Goal: Check status: Check status

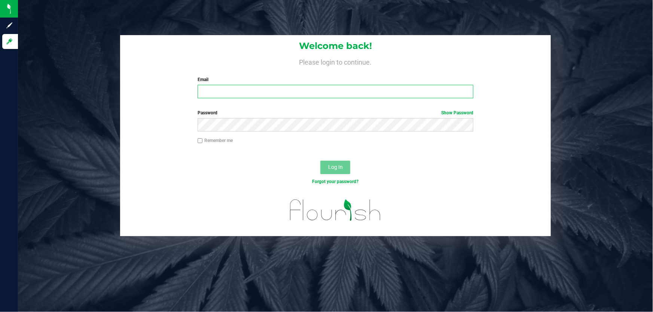
click at [225, 93] on input "Email" at bounding box center [336, 91] width 276 height 13
type input "wmoretti@liveparallel.com"
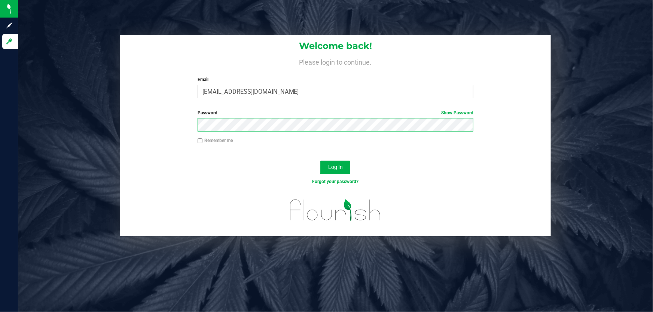
click at [320, 161] on button "Log In" at bounding box center [335, 167] width 30 height 13
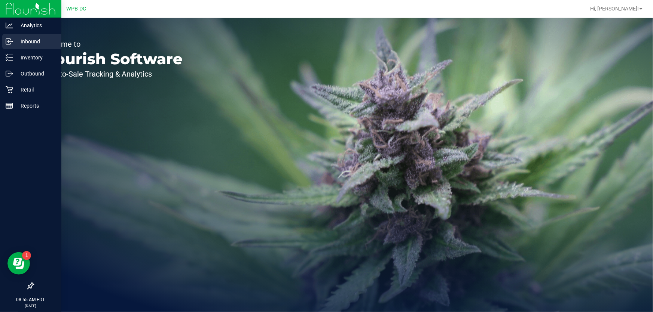
click at [28, 37] on p "Inbound" at bounding box center [35, 41] width 45 height 9
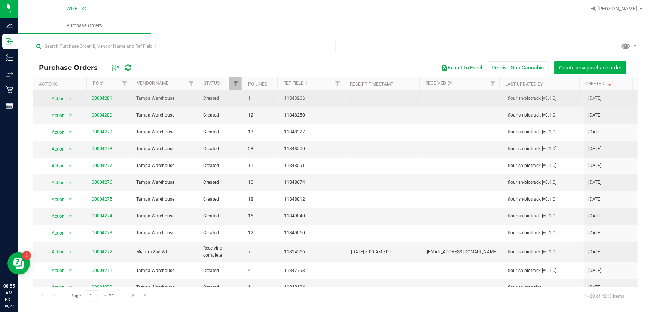
click at [105, 99] on link "00004281" at bounding box center [102, 98] width 21 height 5
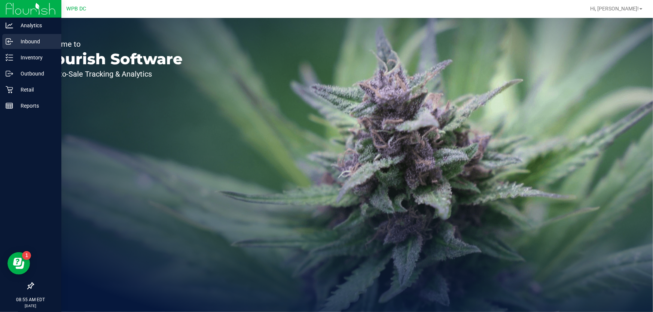
click at [37, 39] on p "Inbound" at bounding box center [35, 41] width 45 height 9
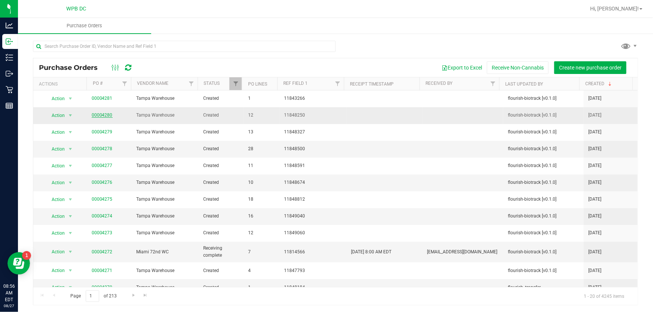
click at [109, 117] on link "00004280" at bounding box center [102, 115] width 21 height 5
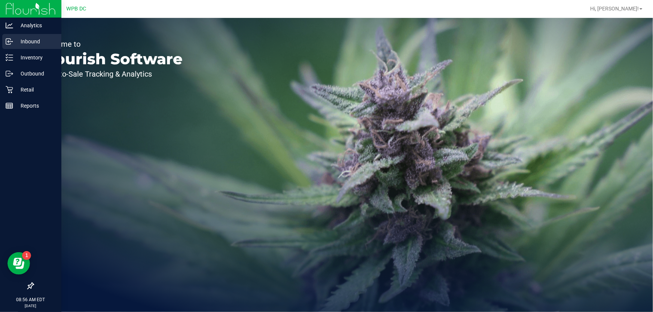
click at [31, 37] on p "Inbound" at bounding box center [35, 41] width 45 height 9
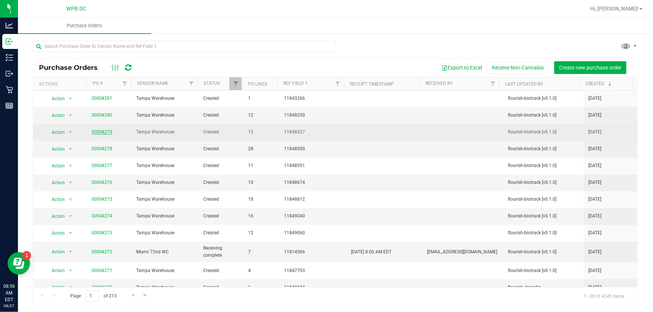
click at [109, 130] on link "00004279" at bounding box center [102, 131] width 21 height 5
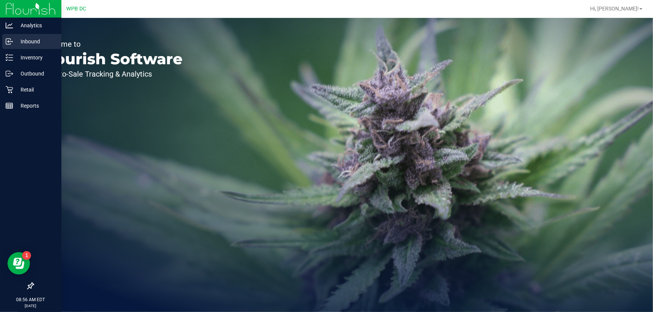
click at [22, 40] on p "Inbound" at bounding box center [35, 41] width 45 height 9
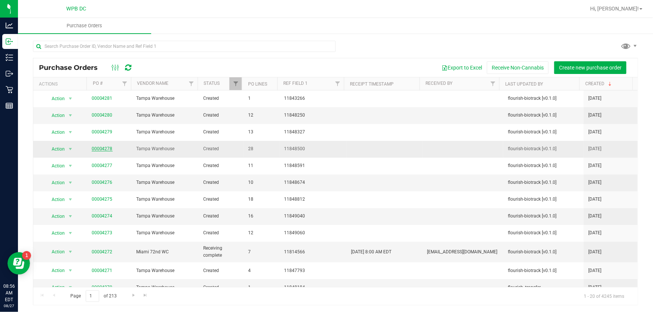
click at [106, 147] on link "00004278" at bounding box center [102, 148] width 21 height 5
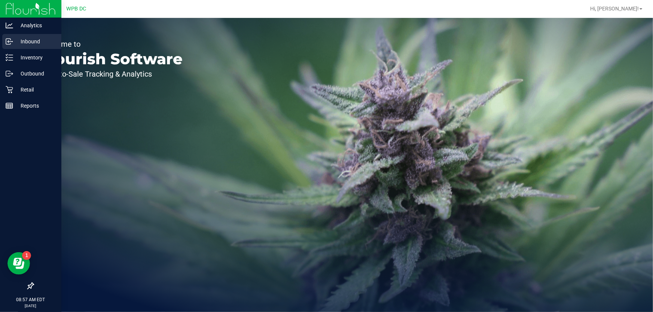
click at [18, 40] on p "Inbound" at bounding box center [35, 41] width 45 height 9
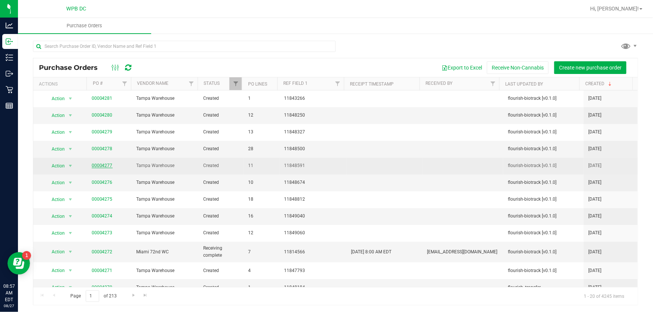
click at [109, 166] on link "00004277" at bounding box center [102, 165] width 21 height 5
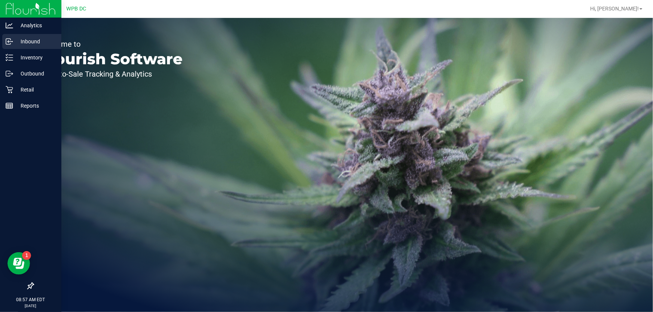
click at [28, 40] on p "Inbound" at bounding box center [35, 41] width 45 height 9
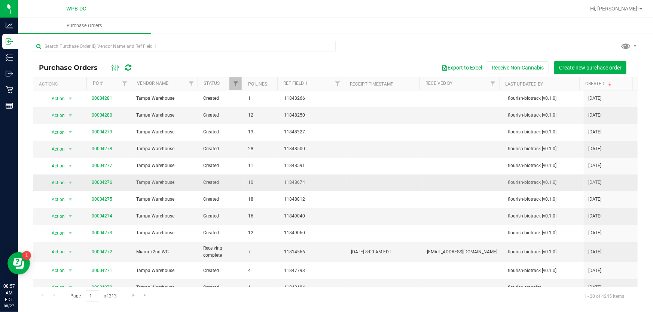
click at [105, 185] on span "00004276" at bounding box center [102, 182] width 21 height 7
click at [105, 184] on link "00004276" at bounding box center [102, 182] width 21 height 5
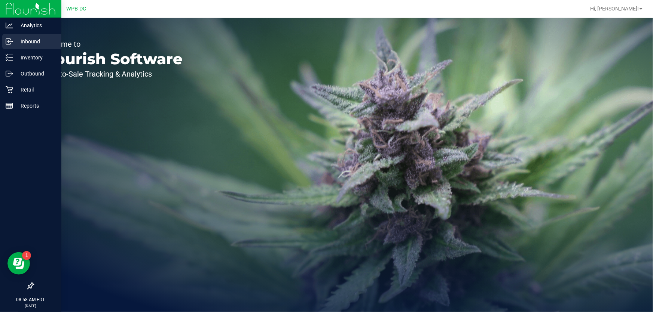
click at [25, 39] on p "Inbound" at bounding box center [35, 41] width 45 height 9
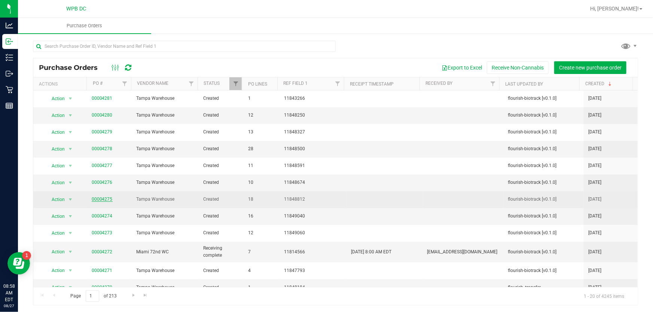
click at [106, 197] on link "00004275" at bounding box center [102, 199] width 21 height 5
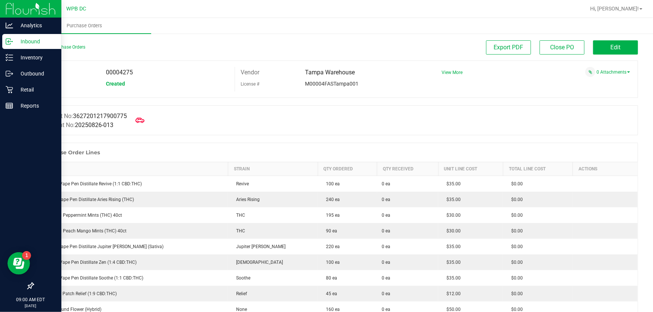
click at [39, 39] on p "Inbound" at bounding box center [35, 41] width 45 height 9
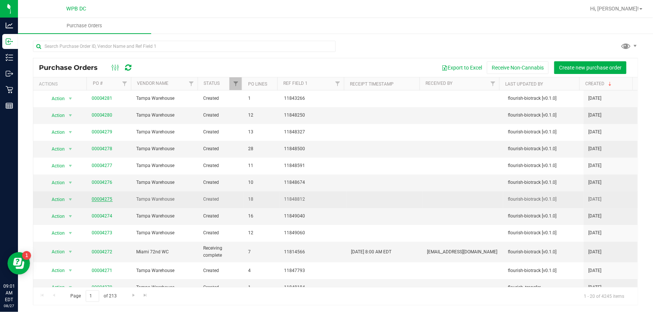
click at [107, 199] on link "00004275" at bounding box center [102, 199] width 21 height 5
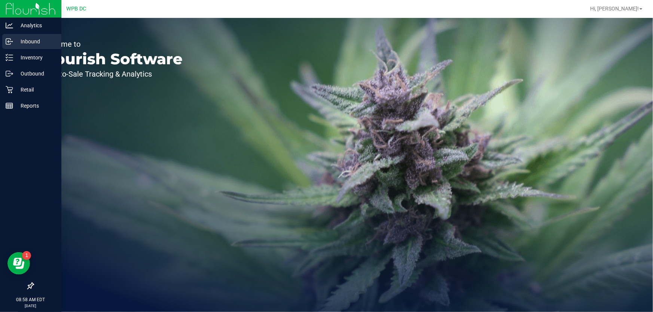
click at [24, 43] on p "Inbound" at bounding box center [35, 41] width 45 height 9
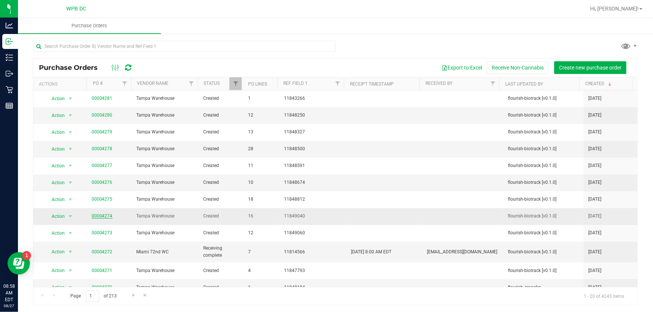
click at [108, 217] on link "00004274" at bounding box center [102, 216] width 21 height 5
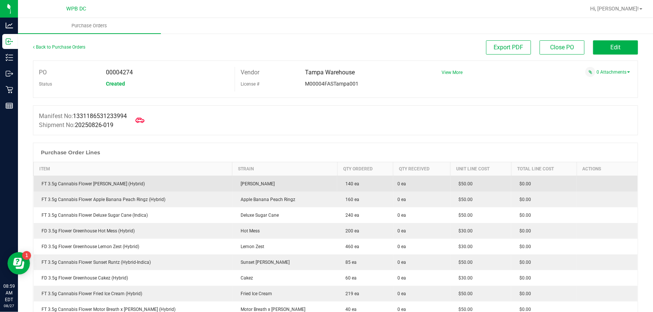
scroll to position [34, 0]
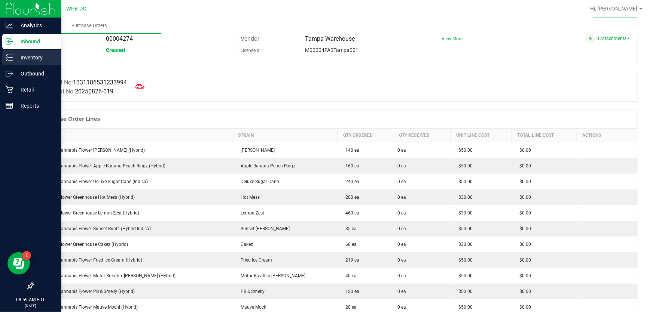
click at [26, 60] on p "Inventory" at bounding box center [35, 57] width 45 height 9
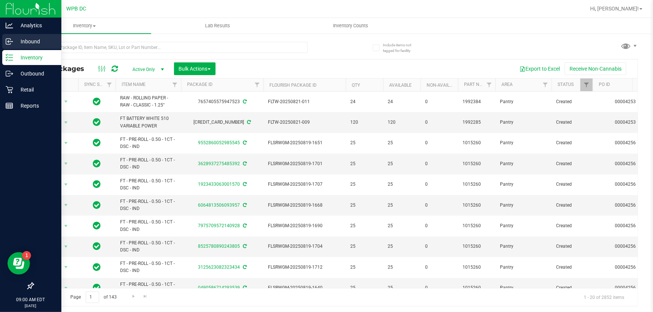
click at [27, 43] on p "Inbound" at bounding box center [35, 41] width 45 height 9
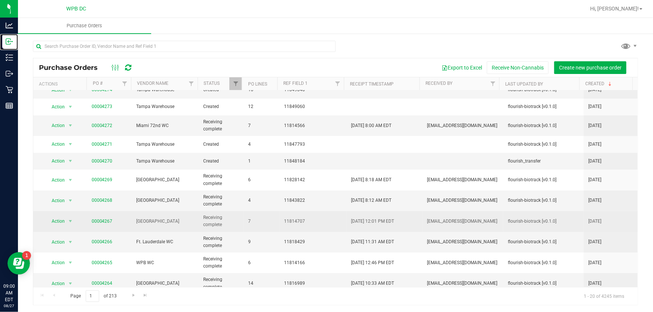
scroll to position [136, 0]
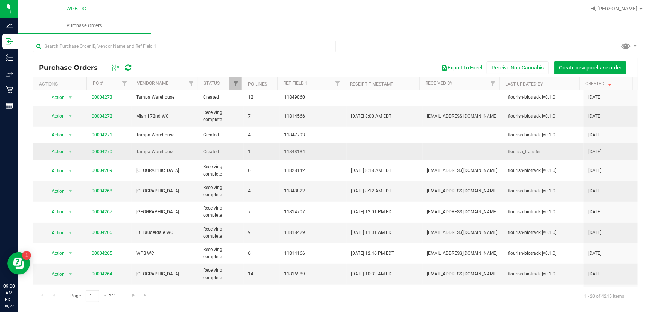
click at [103, 149] on link "00004270" at bounding box center [102, 151] width 21 height 5
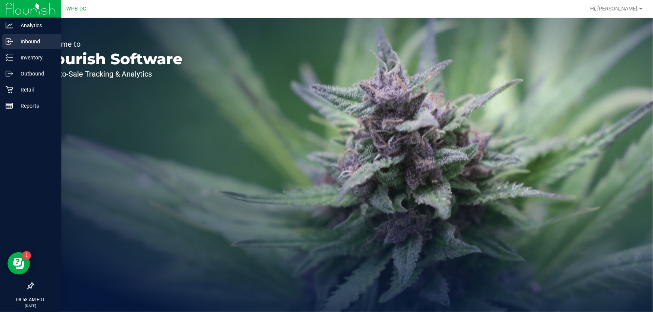
click at [21, 42] on p "Inbound" at bounding box center [35, 41] width 45 height 9
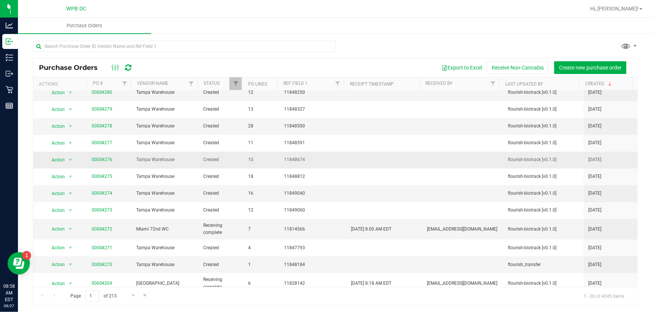
scroll to position [68, 0]
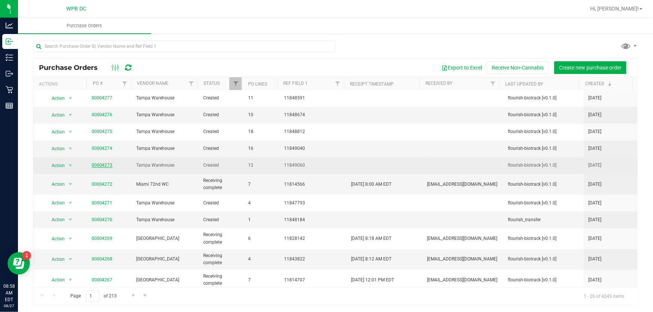
click at [107, 165] on link "00004273" at bounding box center [102, 165] width 21 height 5
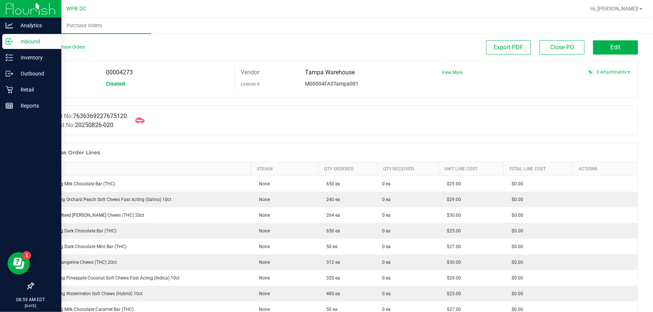
click at [27, 41] on p "Inbound" at bounding box center [35, 41] width 45 height 9
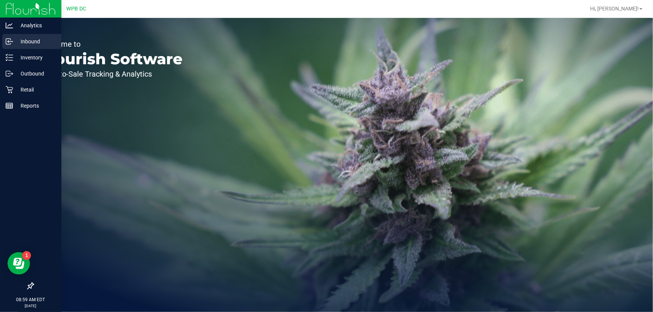
click at [23, 45] on p "Inbound" at bounding box center [35, 41] width 45 height 9
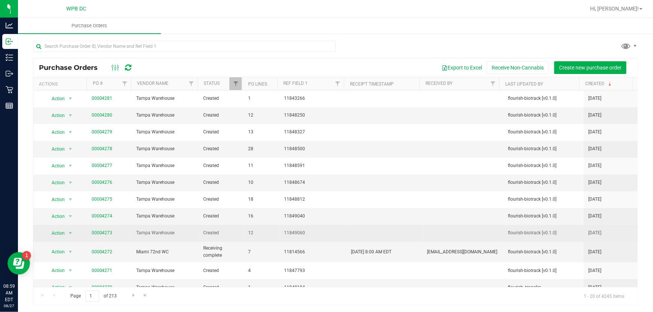
scroll to position [34, 0]
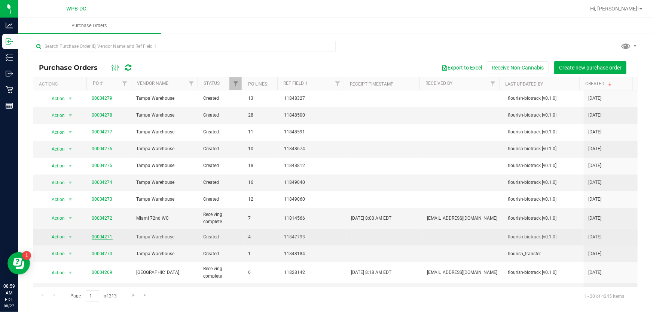
click at [108, 236] on link "00004271" at bounding box center [102, 237] width 21 height 5
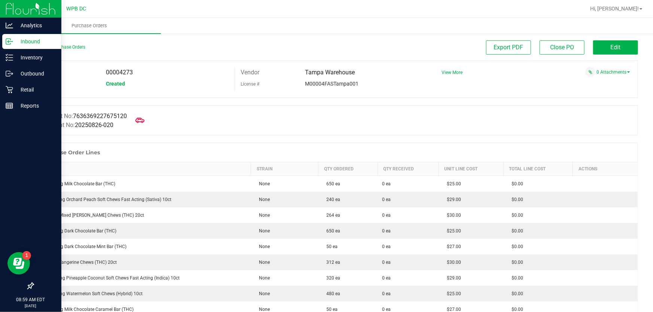
click at [36, 39] on p "Inbound" at bounding box center [35, 41] width 45 height 9
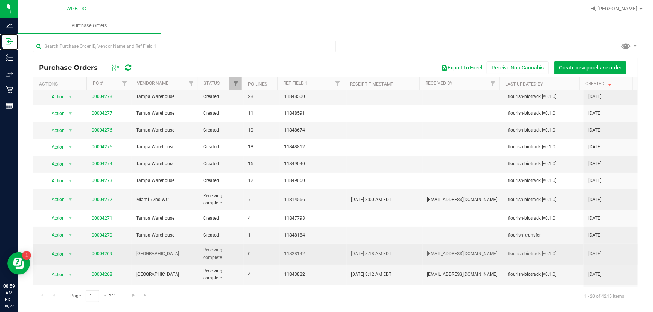
scroll to position [68, 0]
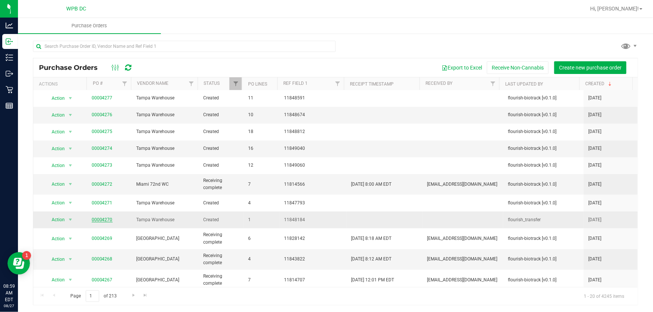
click at [104, 217] on link "00004270" at bounding box center [102, 219] width 21 height 5
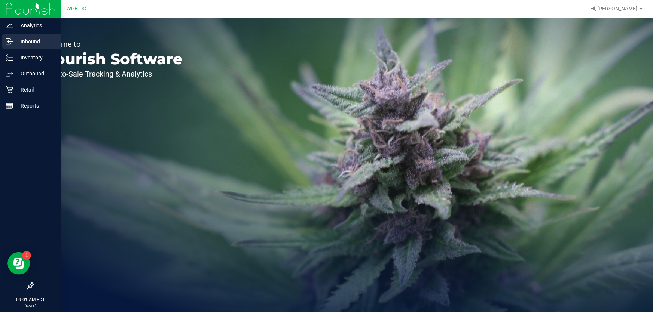
click at [20, 37] on p "Inbound" at bounding box center [35, 41] width 45 height 9
